Goal: Transaction & Acquisition: Purchase product/service

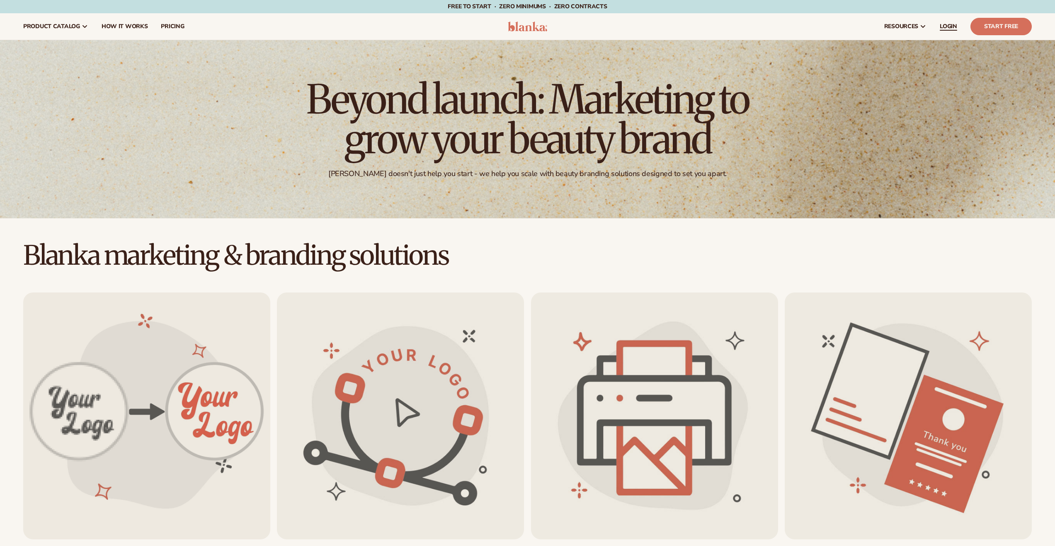
click at [945, 32] on link "LOGIN" at bounding box center [948, 26] width 31 height 27
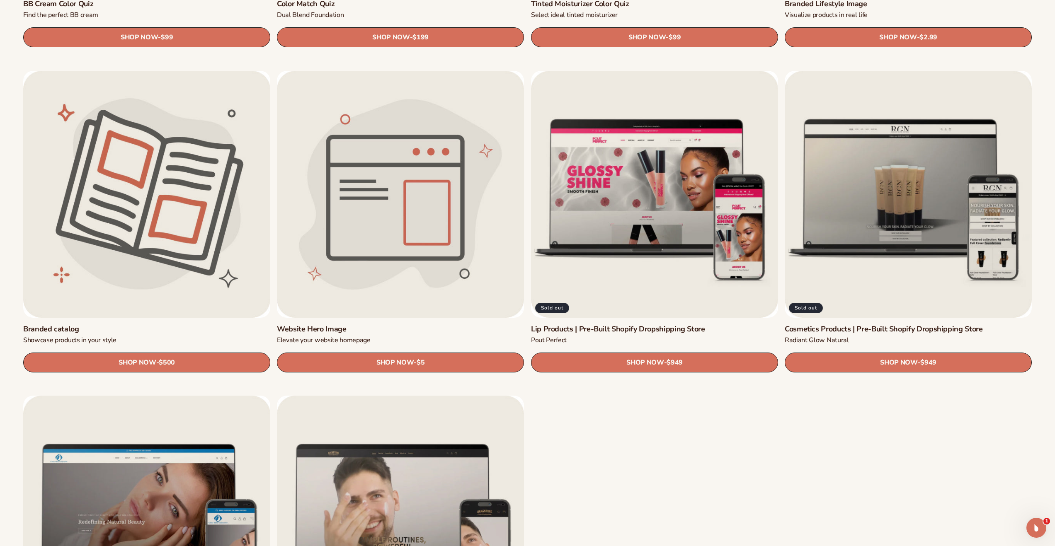
scroll to position [1199, 0]
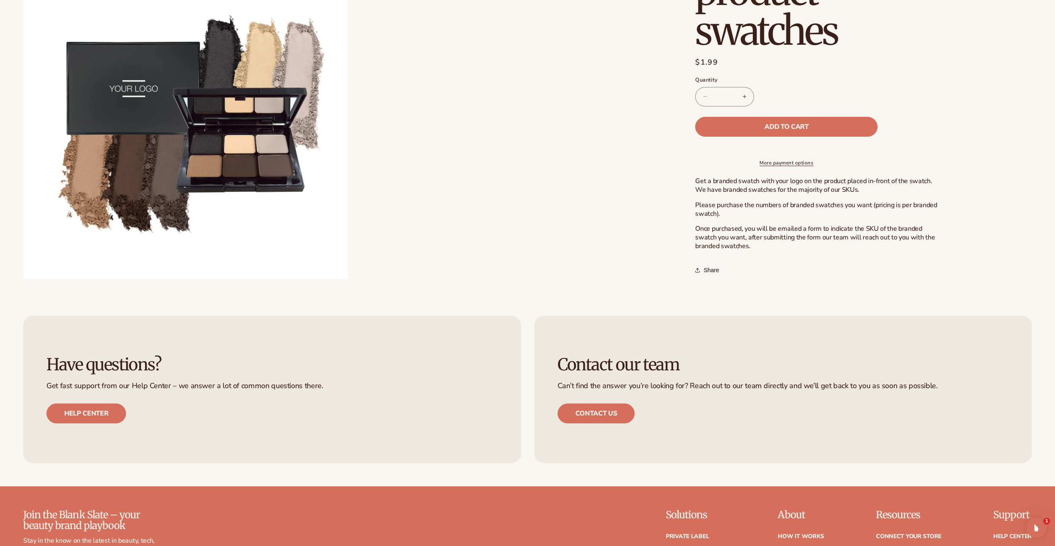
scroll to position [1256, 0]
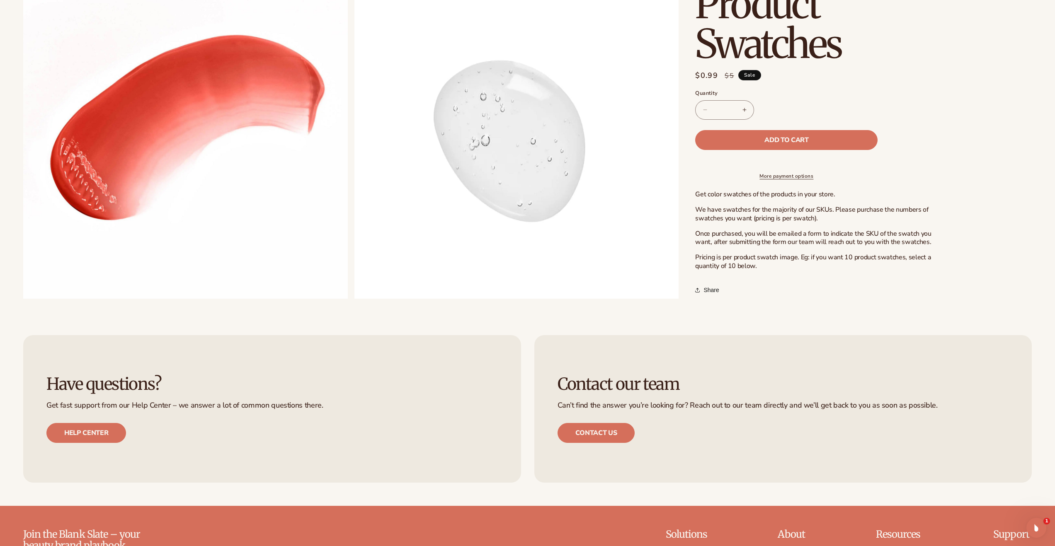
scroll to position [903, 0]
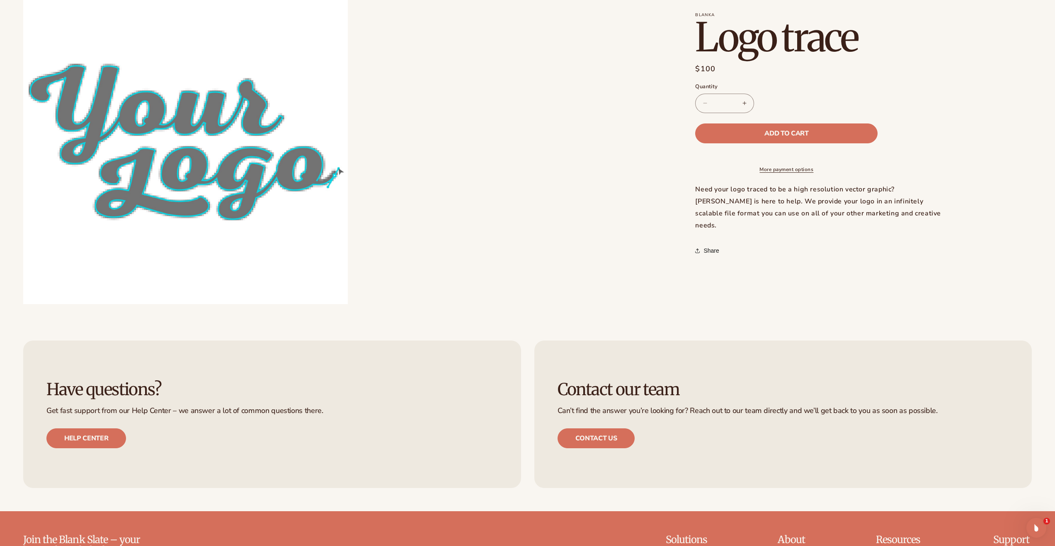
scroll to position [569, 0]
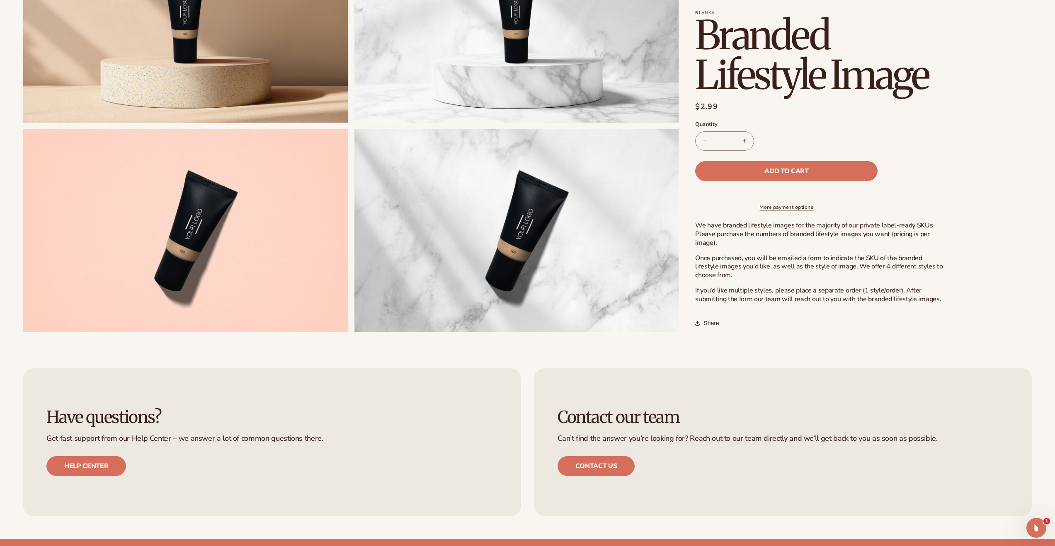
scroll to position [646, 0]
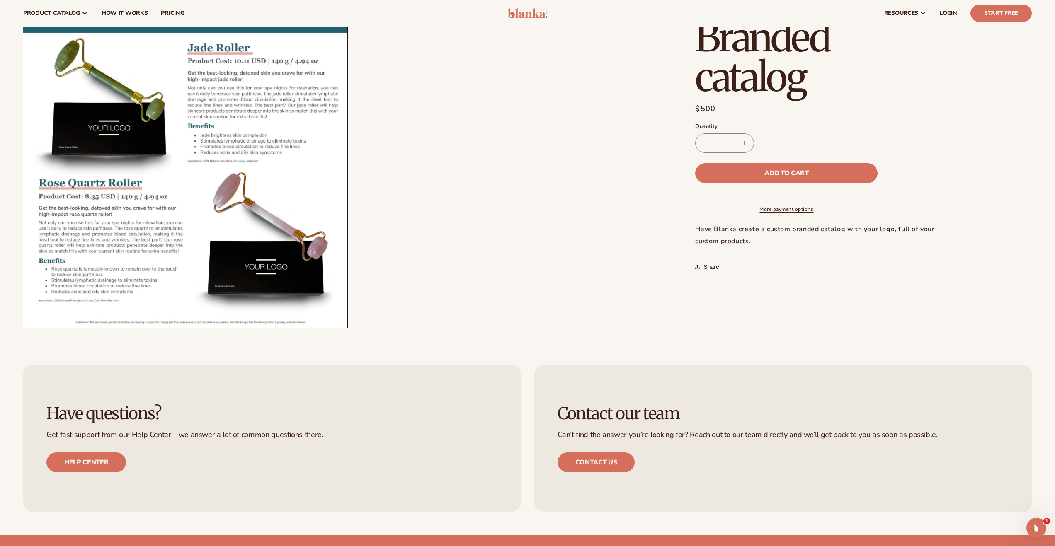
scroll to position [539, 0]
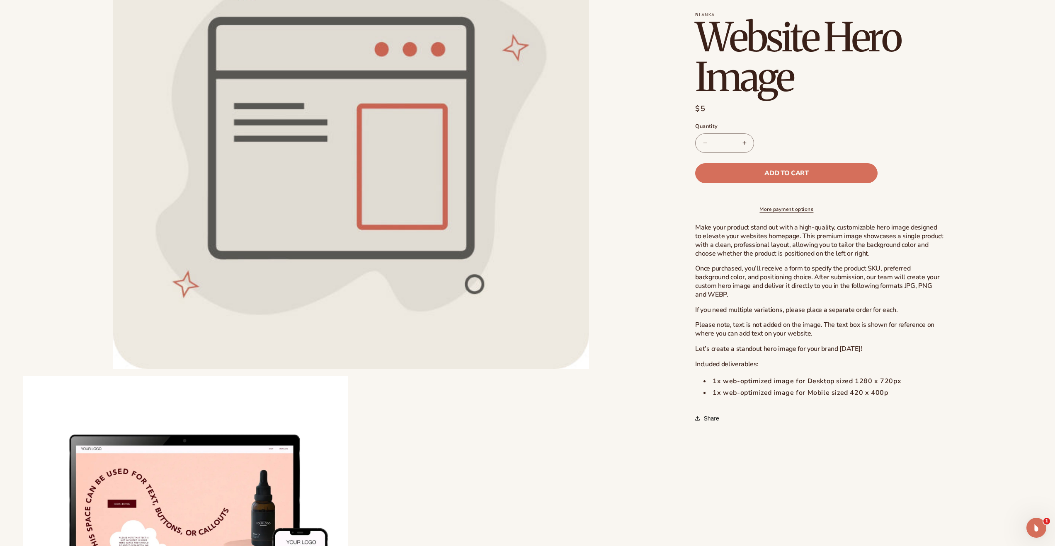
scroll to position [409, 0]
